Goal: Information Seeking & Learning: Learn about a topic

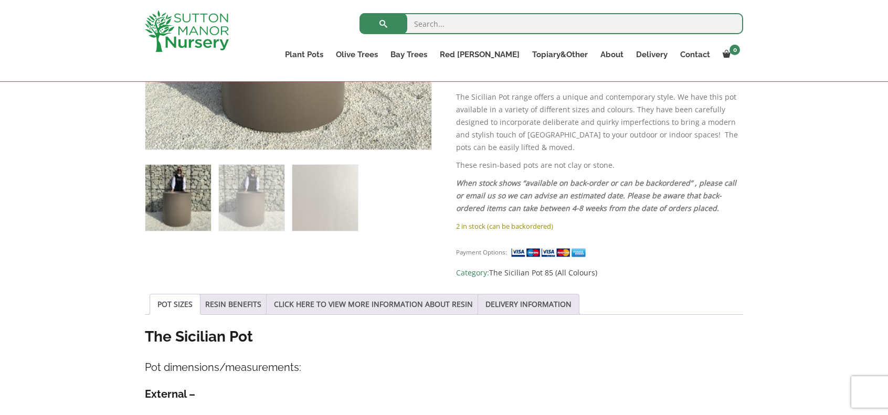
scroll to position [578, 0]
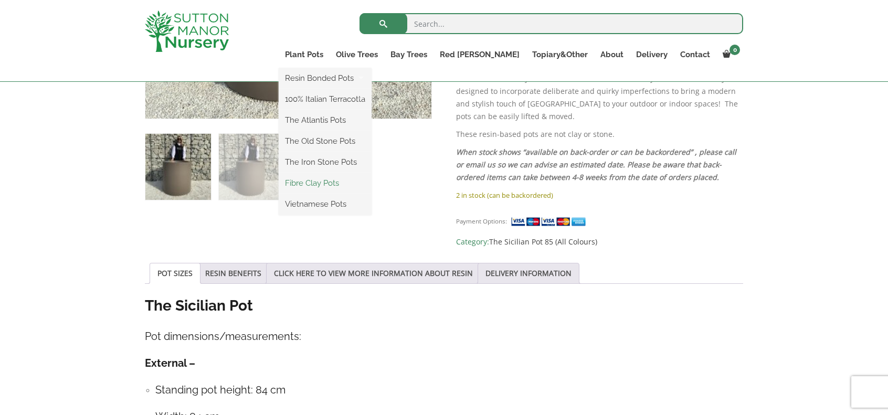
click at [372, 178] on link "Fibre Clay Pots" at bounding box center [325, 183] width 93 height 16
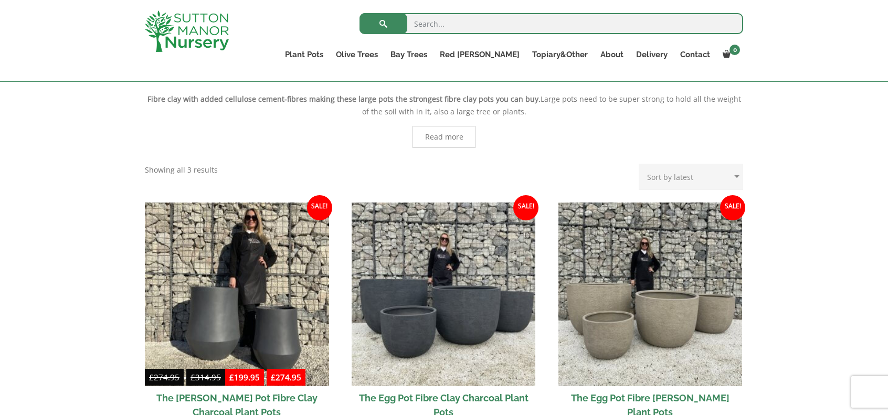
scroll to position [263, 0]
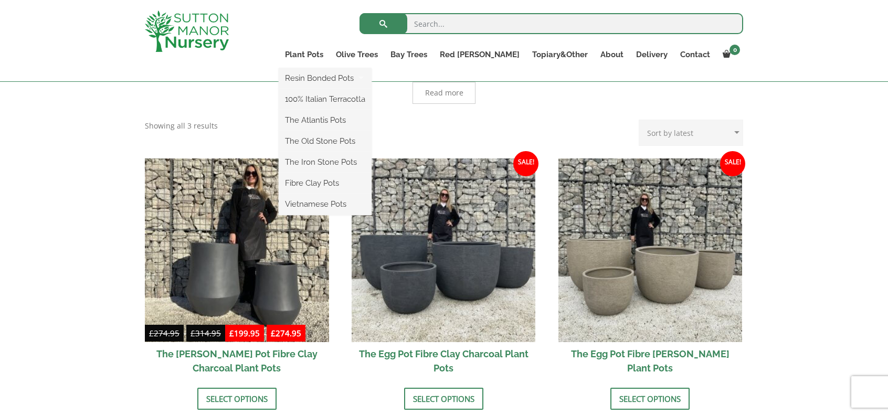
click at [358, 68] on ul "Resin Bonded Pots The Milan Pots The Capri Pots The Brunello Pots The Venice Cu…" at bounding box center [325, 141] width 93 height 147
click at [330, 50] on link "Plant Pots" at bounding box center [304, 54] width 51 height 15
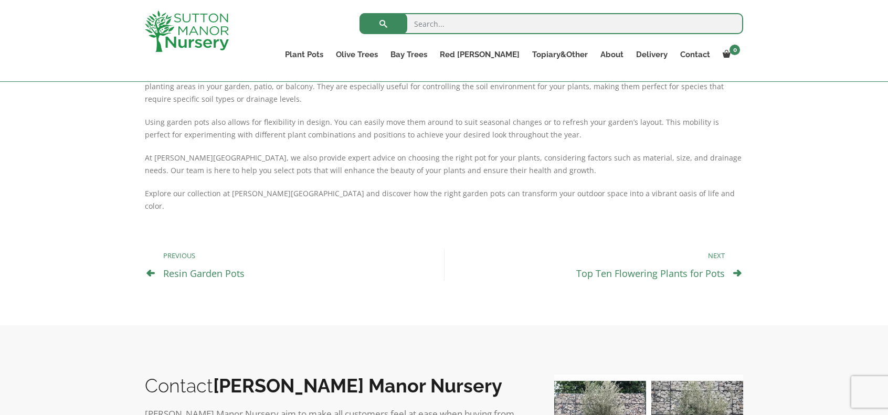
scroll to position [470, 0]
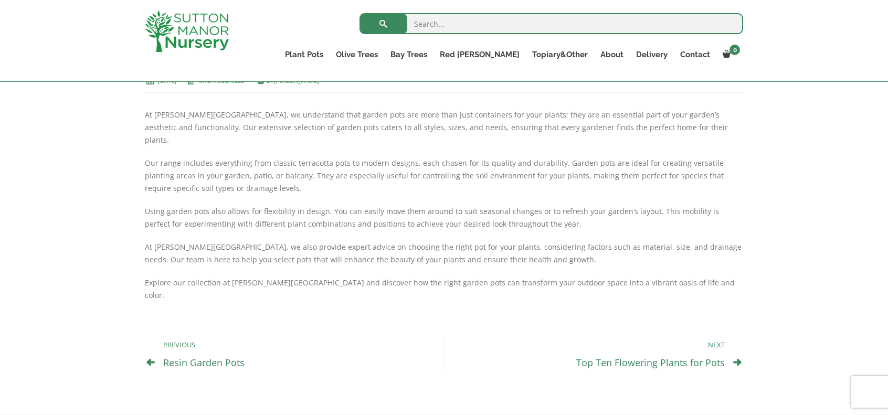
click at [717, 357] on link "Top Ten Flowering Plants for Pots" at bounding box center [651, 363] width 149 height 13
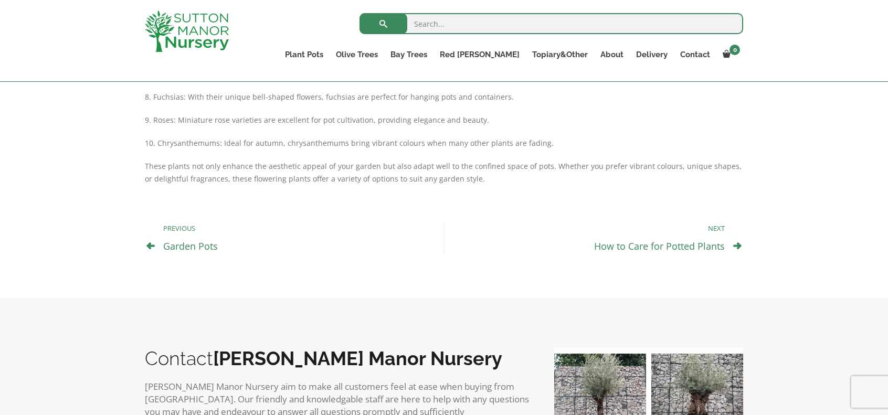
scroll to position [840, 0]
